Goal: Navigation & Orientation: Find specific page/section

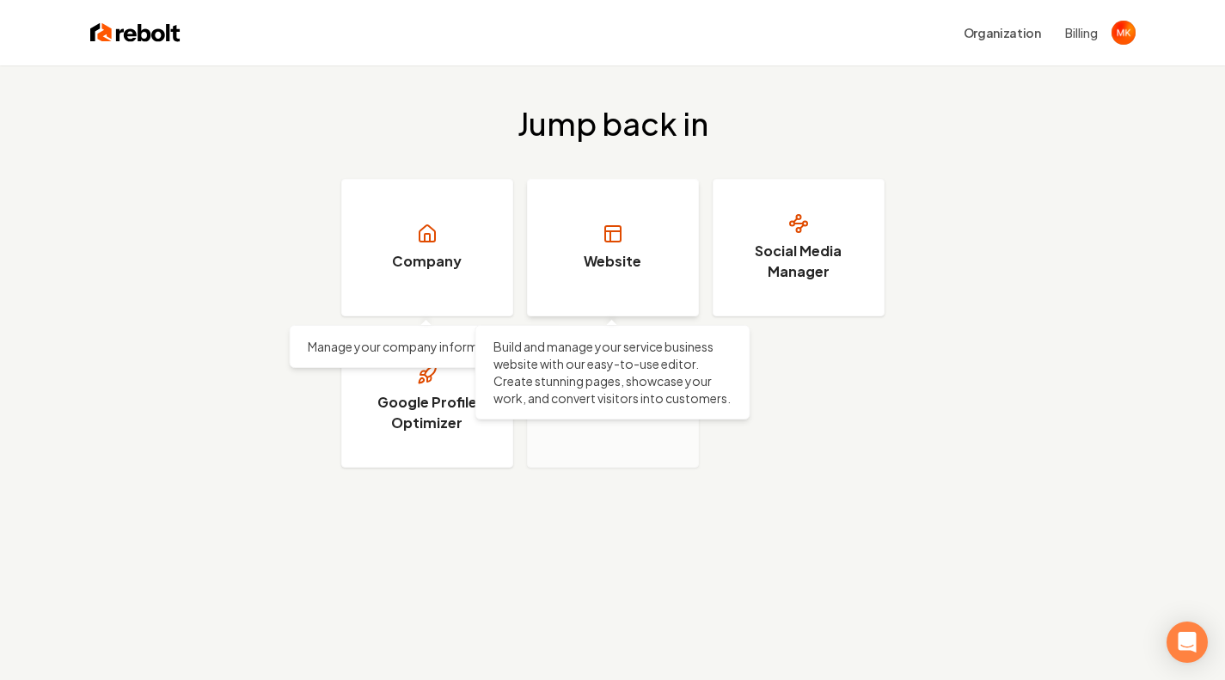
click at [618, 267] on h3 "Website" at bounding box center [613, 261] width 58 height 21
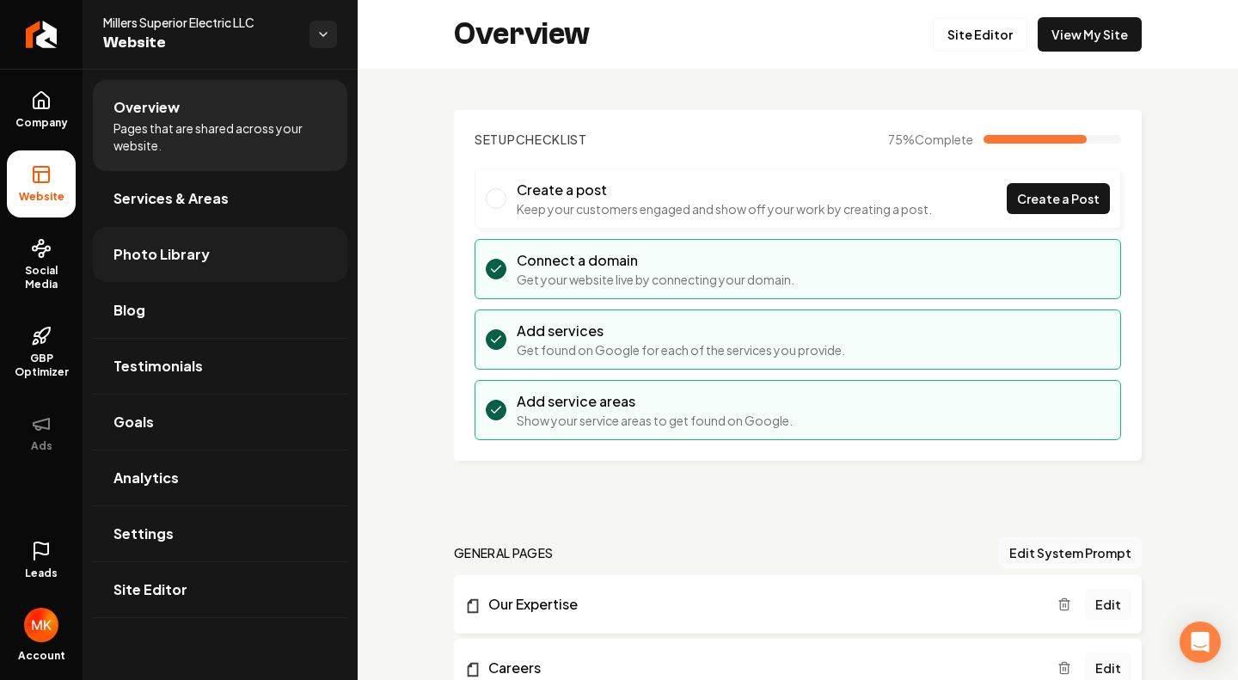
click at [242, 254] on link "Photo Library" at bounding box center [220, 254] width 254 height 55
